Goal: Communication & Community: Ask a question

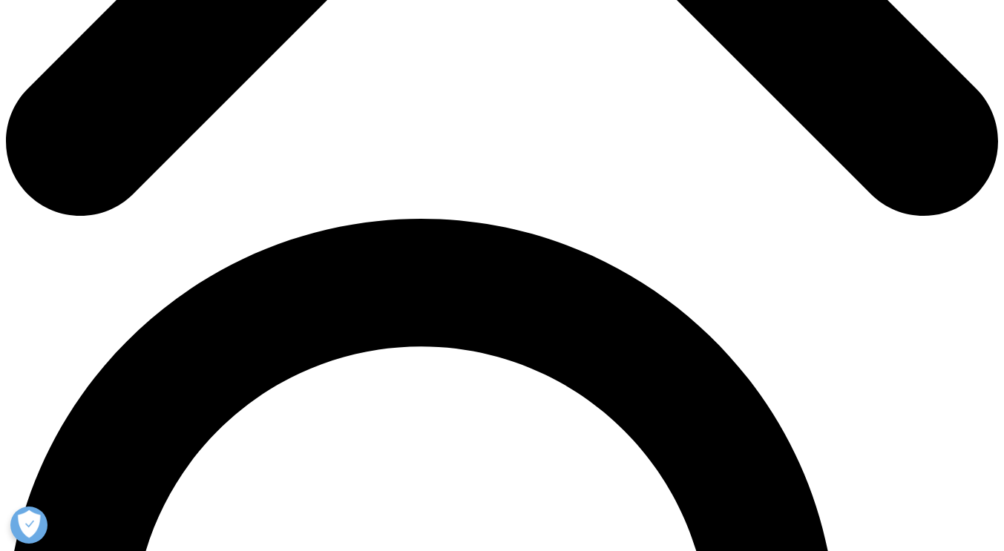
scroll to position [797, 0]
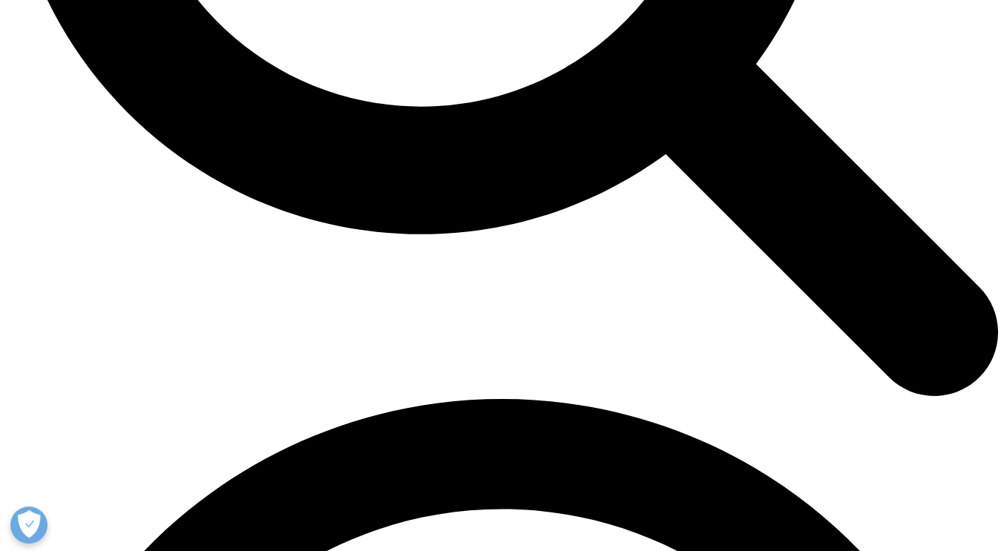
scroll to position [1612, 0]
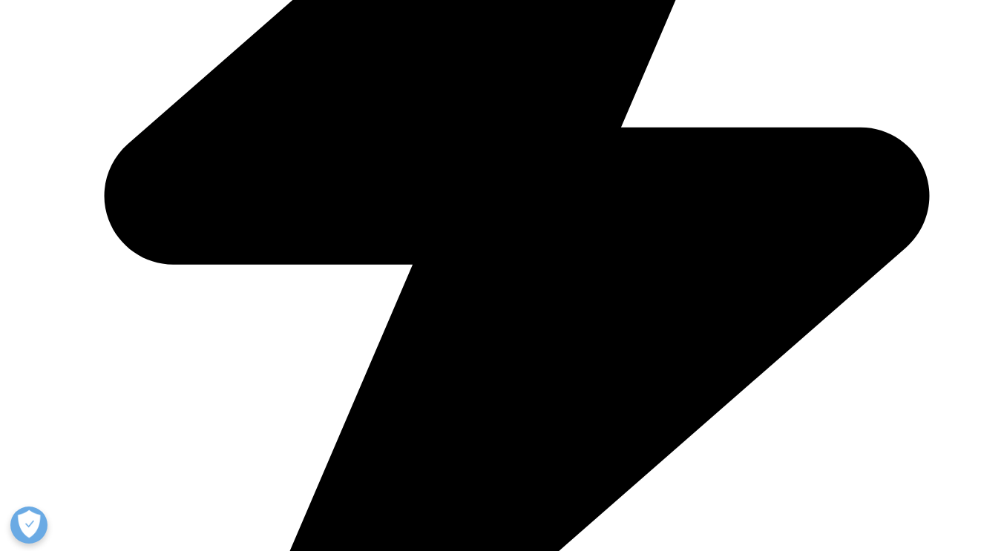
scroll to position [1880, 0]
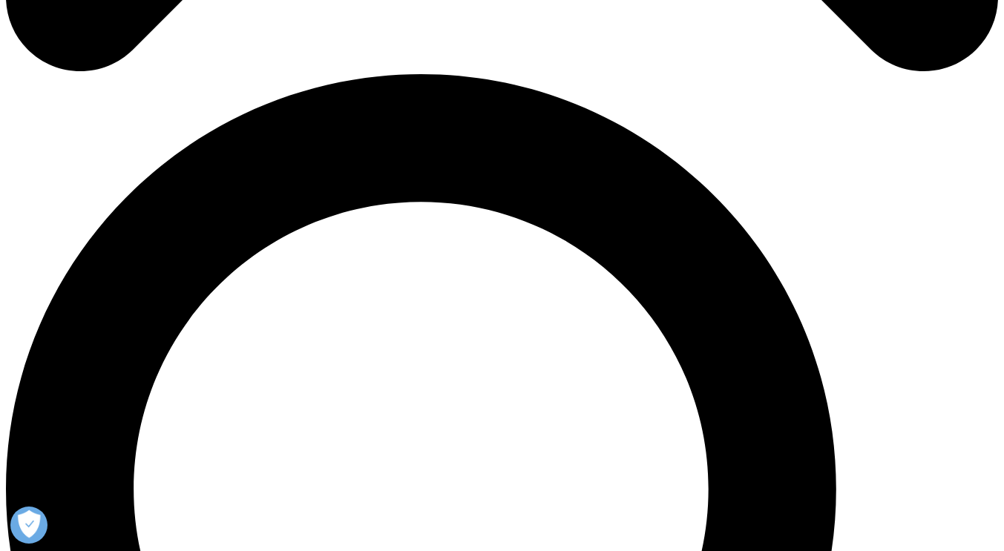
scroll to position [942, 0]
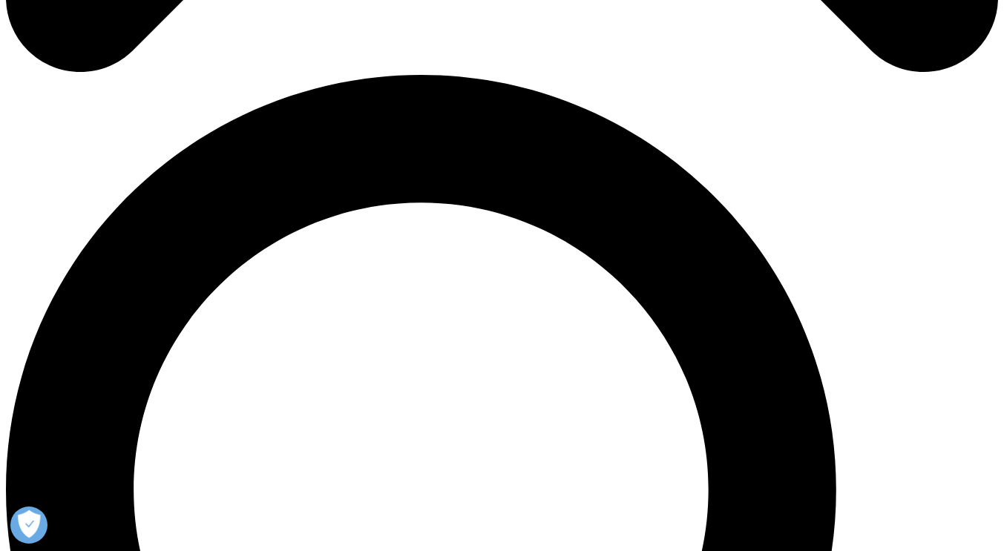
drag, startPoint x: 298, startPoint y: 170, endPoint x: 211, endPoint y: 168, distance: 86.1
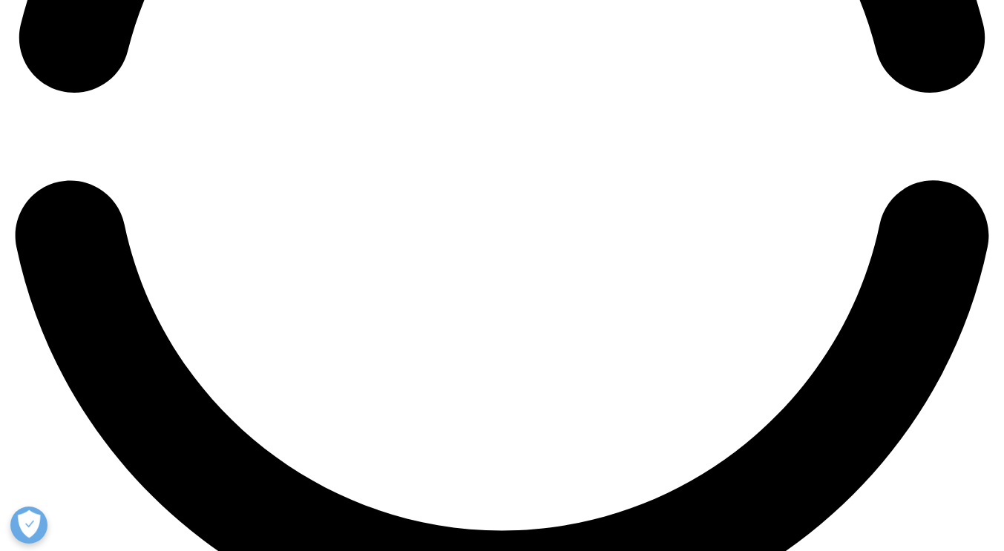
scroll to position [2578, 0]
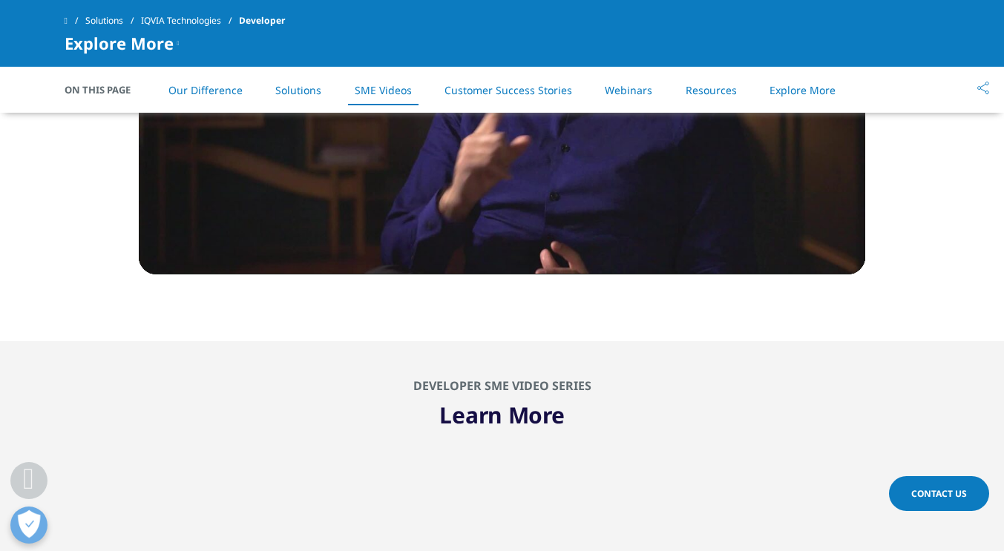
click at [943, 494] on span "Contact Us" at bounding box center [939, 494] width 56 height 13
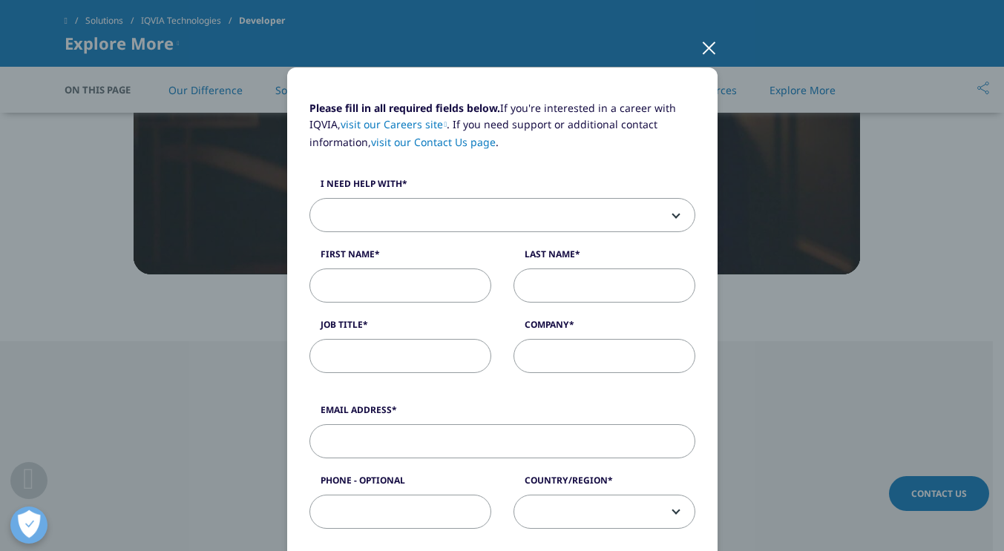
scroll to position [72, 0]
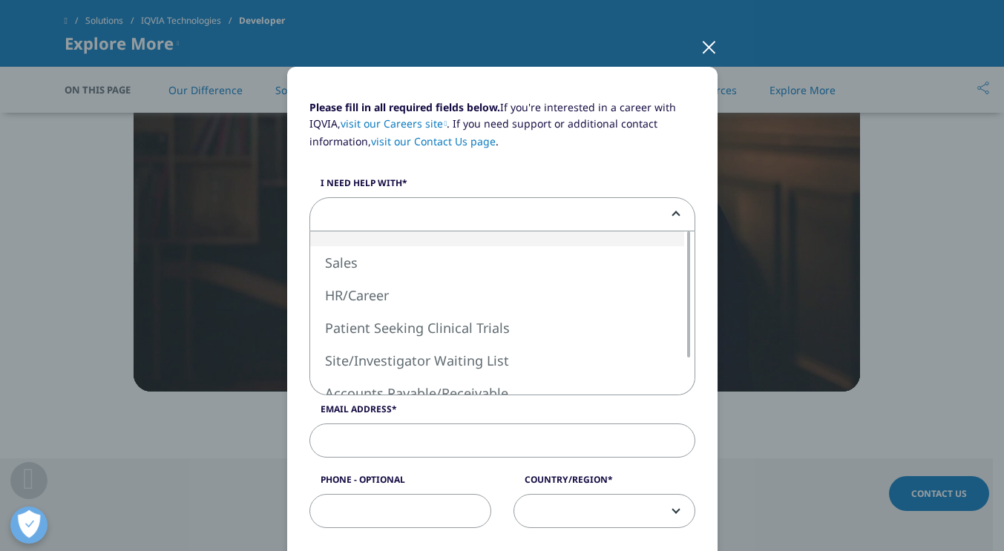
click at [674, 217] on span at bounding box center [502, 215] width 384 height 34
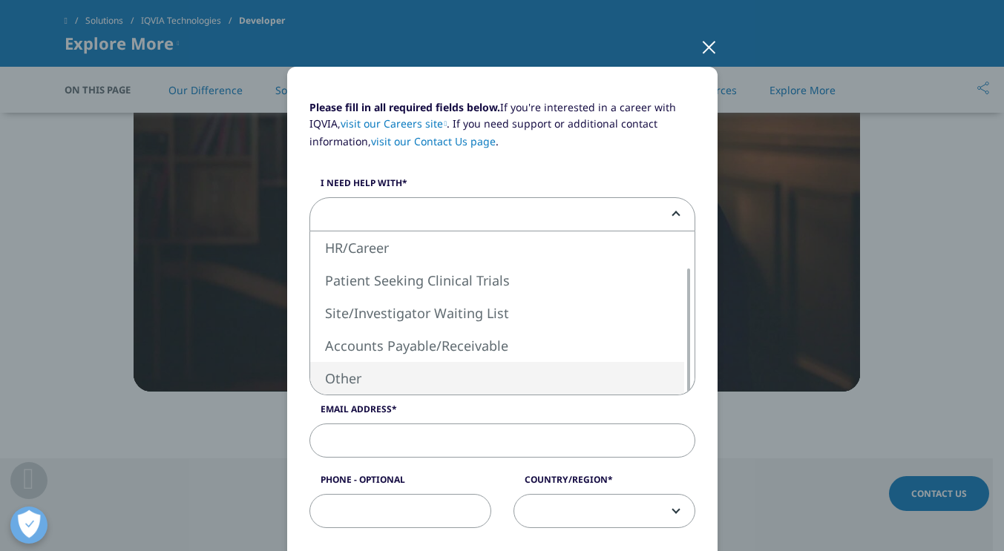
select select "Other"
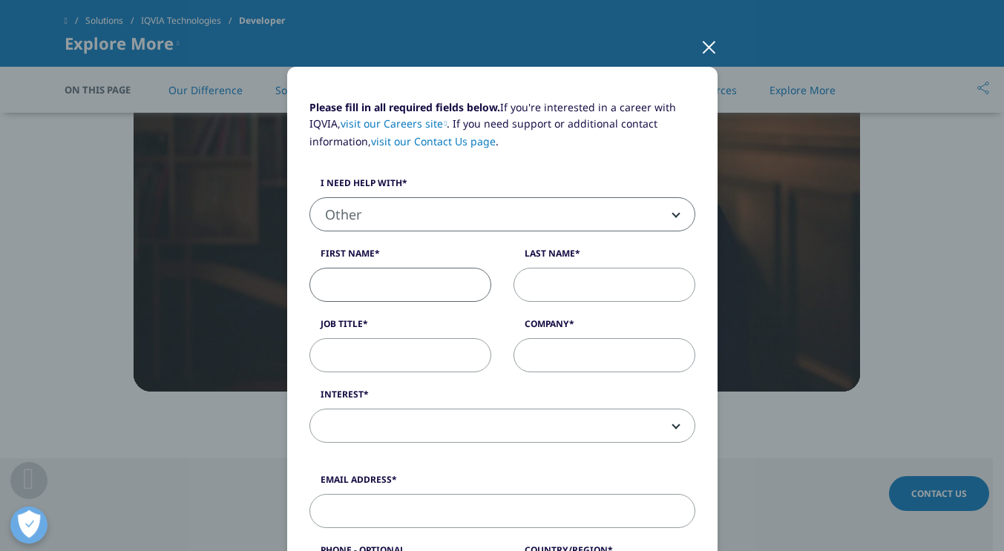
click at [374, 278] on input "First Name" at bounding box center [400, 285] width 182 height 34
type input "Val"
type input "Yanoska"
click at [338, 364] on input "D" at bounding box center [400, 355] width 182 height 34
type input "Director of Marketing"
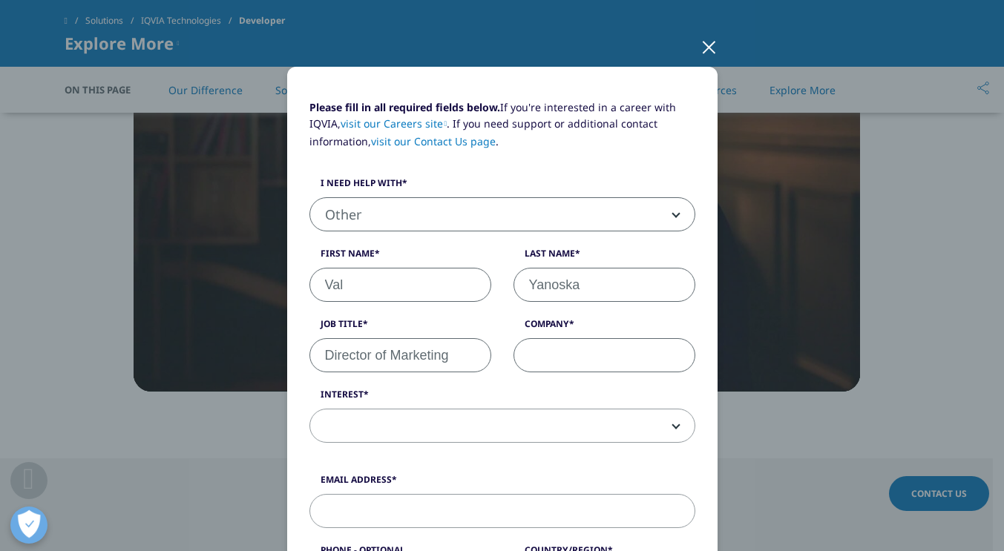
click at [542, 360] on input "Company" at bounding box center [605, 355] width 182 height 34
type input "Academy of Medicine"
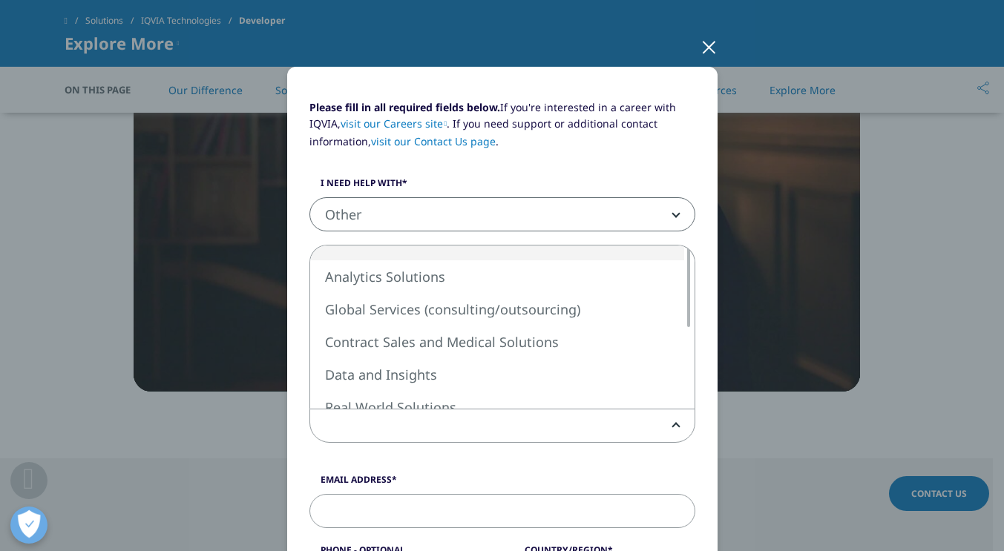
click at [588, 430] on span at bounding box center [502, 427] width 384 height 34
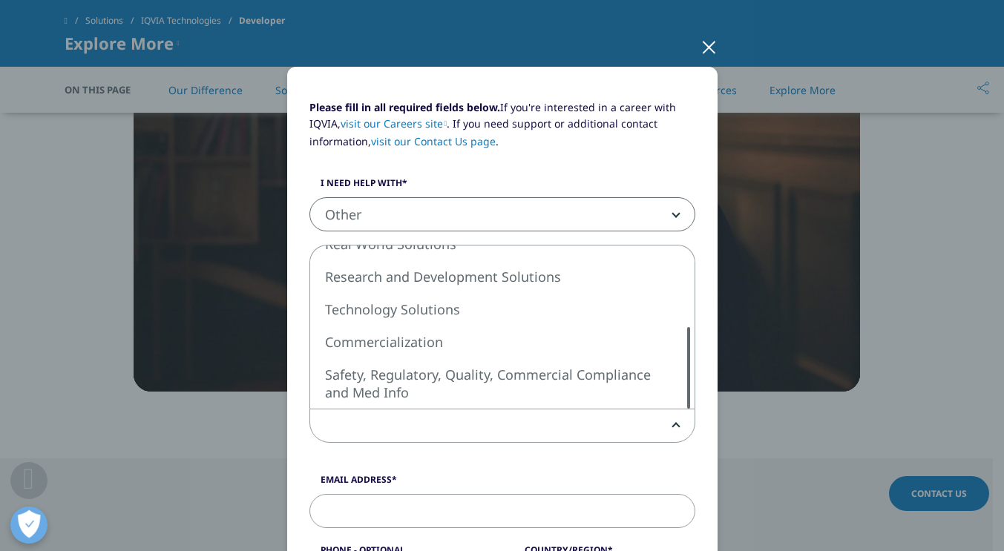
click at [683, 378] on div at bounding box center [689, 368] width 12 height 82
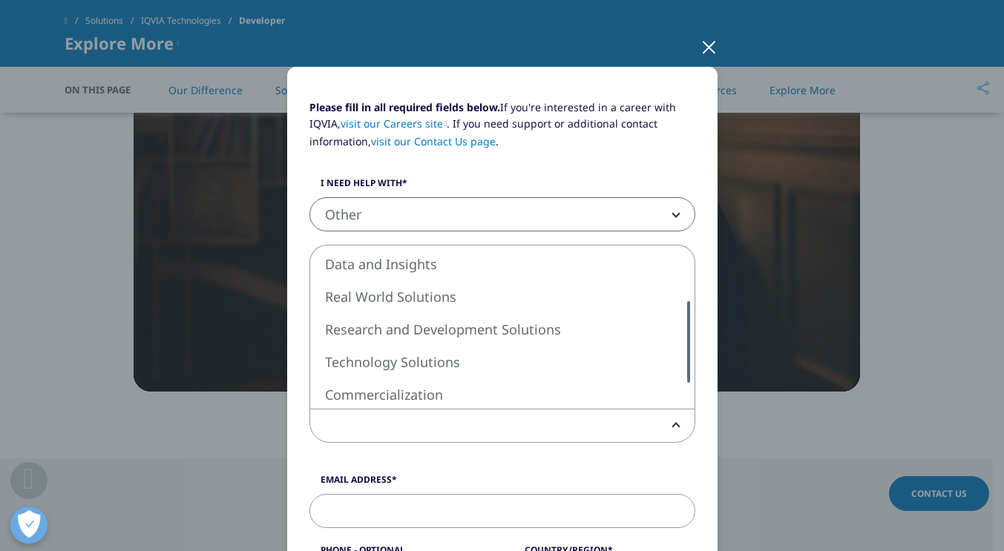
click at [683, 338] on div at bounding box center [689, 342] width 12 height 82
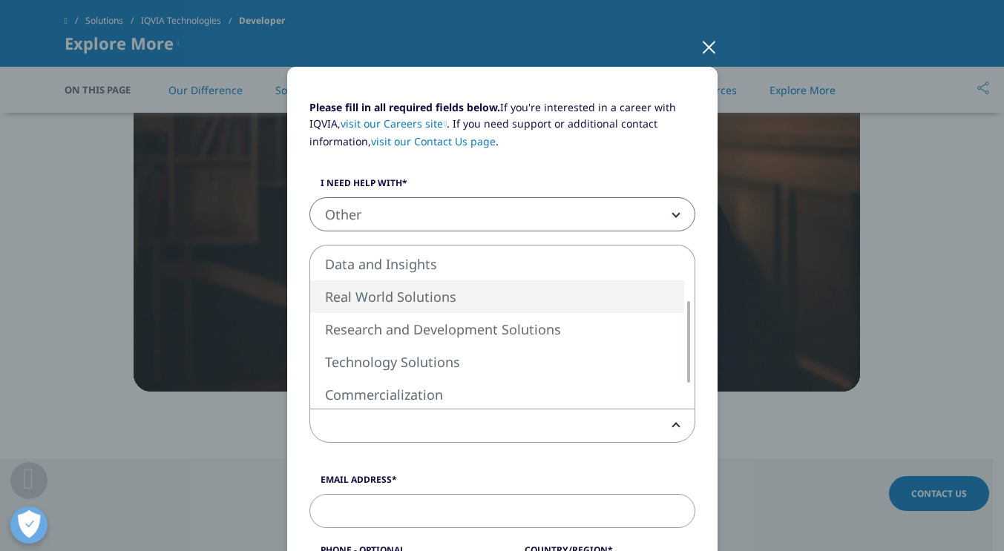
select select "Real World Solutions"
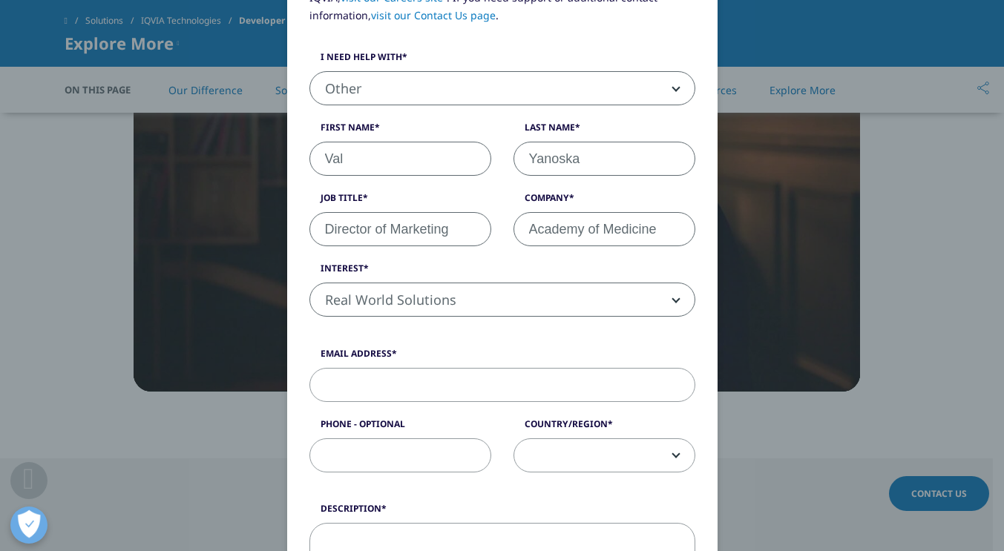
scroll to position [199, 0]
click at [368, 382] on input "Email Address" at bounding box center [502, 384] width 386 height 34
type input "[EMAIL_ADDRESS][DOMAIN_NAME]"
type input "2165201000"
select select "[GEOGRAPHIC_DATA]"
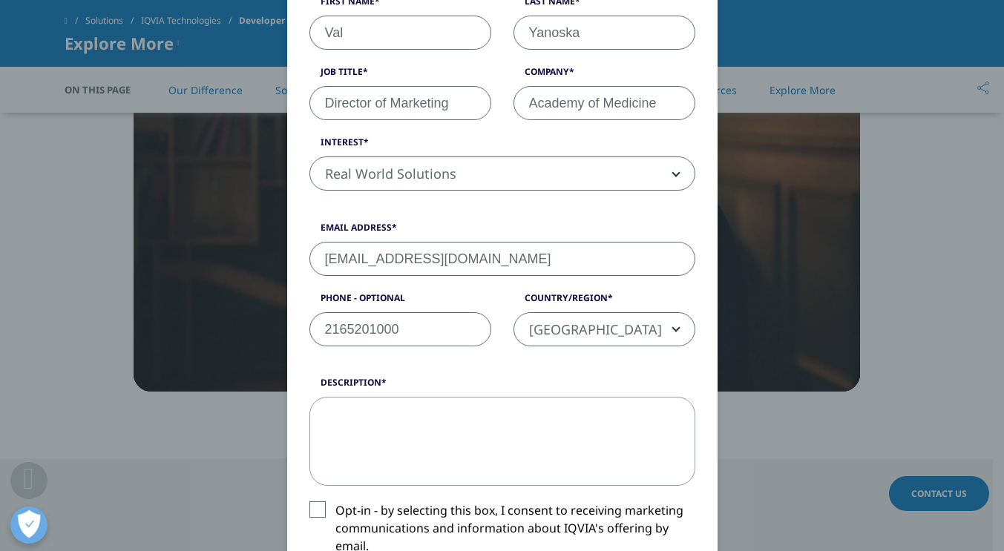
scroll to position [325, 0]
click at [406, 419] on textarea "Description" at bounding box center [502, 440] width 386 height 89
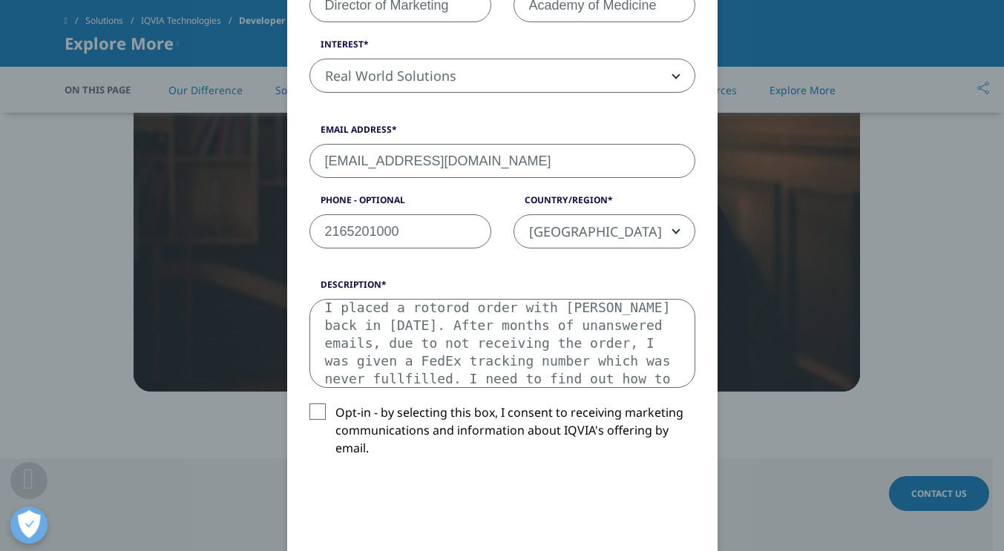
scroll to position [26, 0]
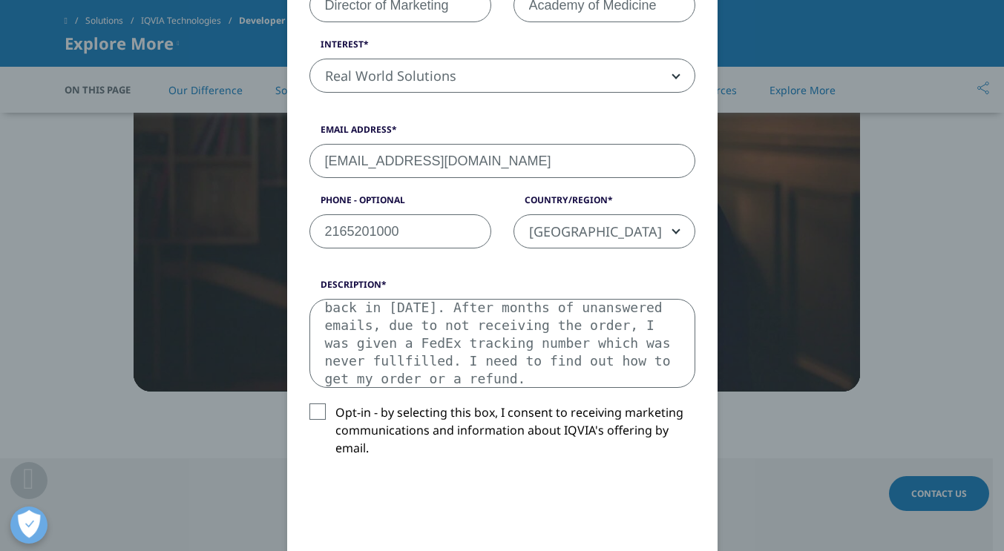
click at [349, 357] on textarea "I placed a rotorod order with [PERSON_NAME] back in [DATE]. After months of una…" at bounding box center [502, 343] width 386 height 89
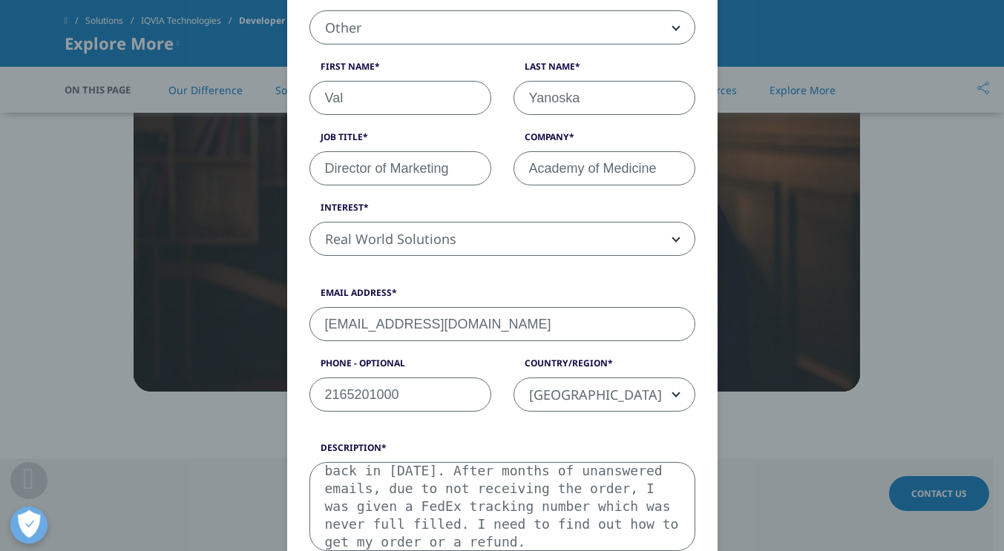
scroll to position [421, 0]
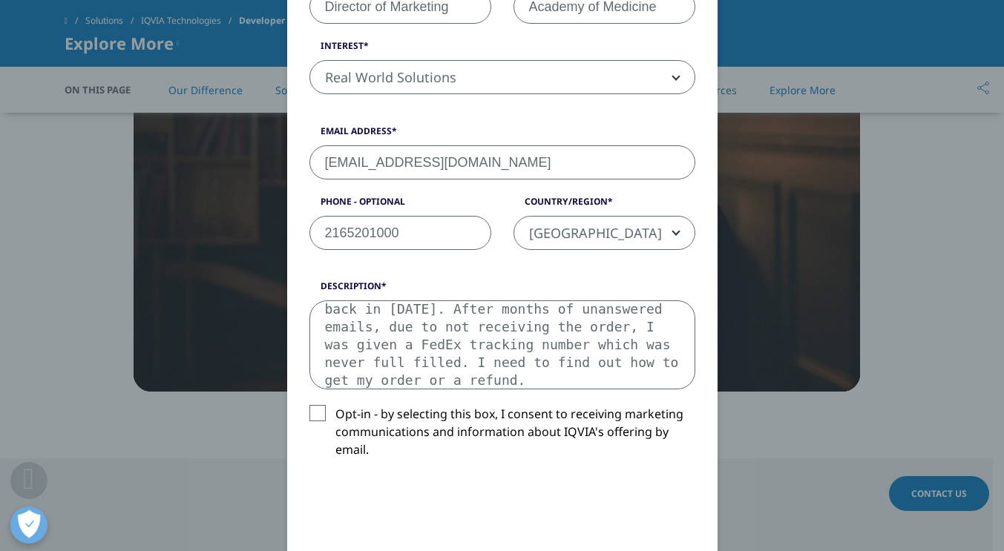
click at [476, 376] on textarea "I placed a rotorod order with [PERSON_NAME] back in [DATE]. After months of una…" at bounding box center [502, 345] width 386 height 89
type textarea "I placed a rotorod order with [PERSON_NAME] back in [DATE]. After months of una…"
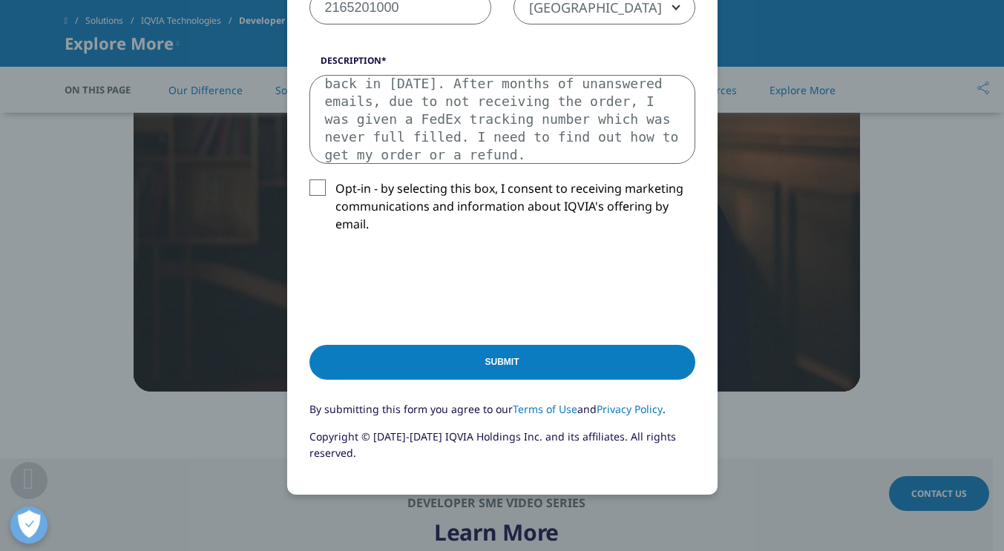
scroll to position [647, 0]
click at [499, 363] on input "Submit" at bounding box center [502, 361] width 386 height 35
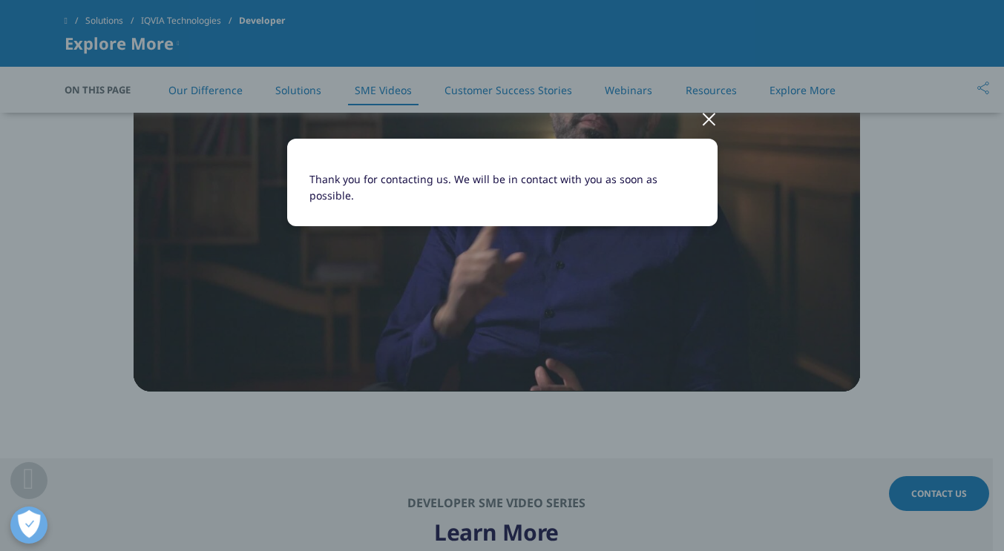
scroll to position [0, 0]
